Goal: Transaction & Acquisition: Book appointment/travel/reservation

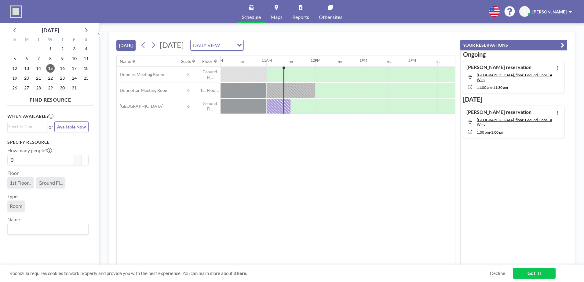
scroll to position [0, 489]
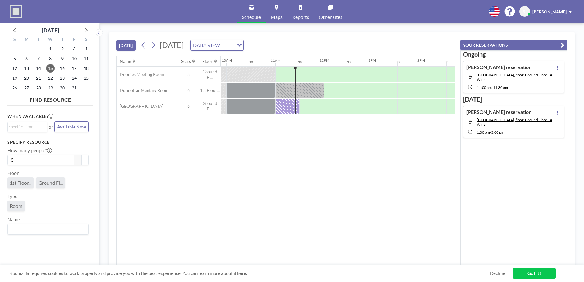
scroll to position [0, 514]
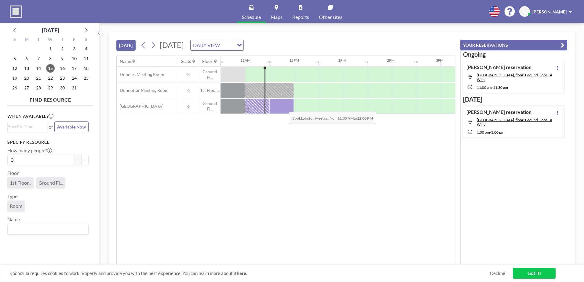
click at [284, 107] on div at bounding box center [282, 106] width 24 height 15
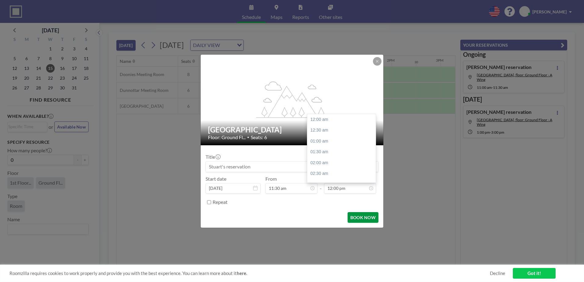
scroll to position [261, 0]
click at [366, 219] on button "BOOK NOW" at bounding box center [363, 217] width 31 height 11
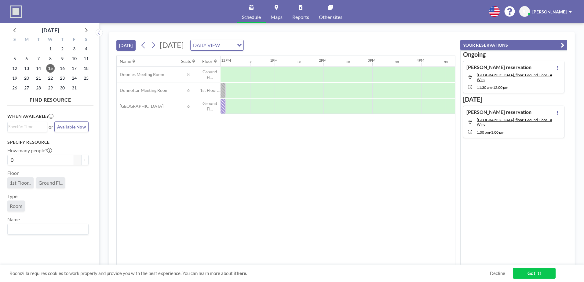
scroll to position [0, 642]
